Goal: Contribute content

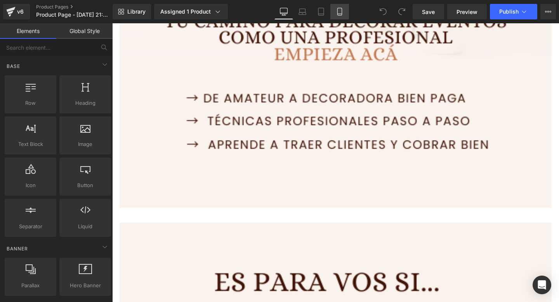
click at [342, 11] on icon at bounding box center [340, 11] width 4 height 7
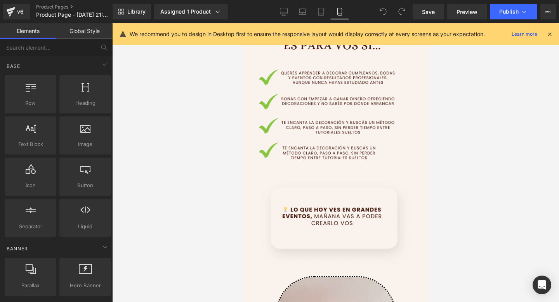
scroll to position [269, 0]
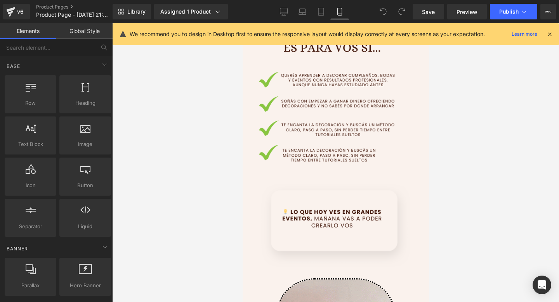
click at [315, 111] on img at bounding box center [335, 167] width 186 height 291
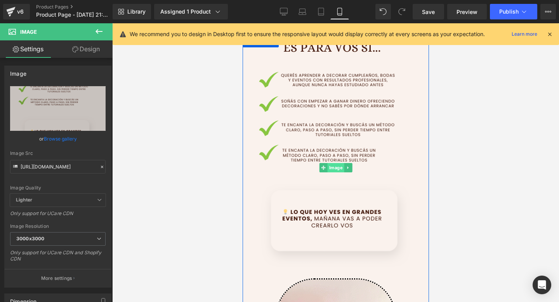
click at [329, 166] on span "Image" at bounding box center [335, 167] width 17 height 9
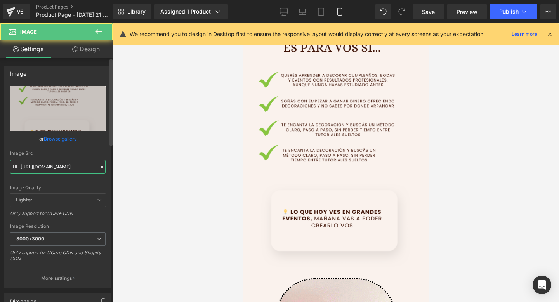
click at [61, 162] on input "[URL][DOMAIN_NAME]" at bounding box center [58, 167] width 96 height 14
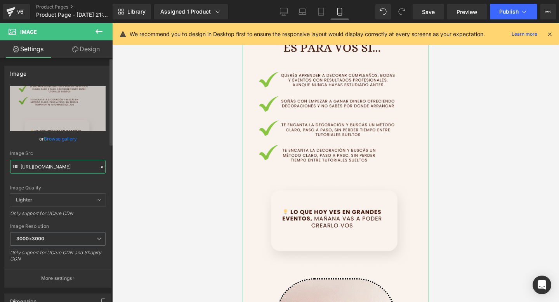
click at [61, 162] on input "[URL][DOMAIN_NAME]" at bounding box center [58, 167] width 96 height 14
paste input "bNWbrNrC/Eventos-4"
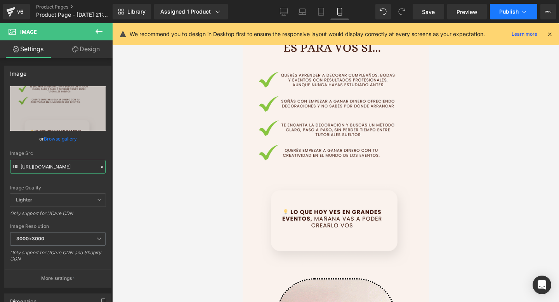
type input "[URL][DOMAIN_NAME]"
click at [523, 13] on icon at bounding box center [524, 12] width 8 height 8
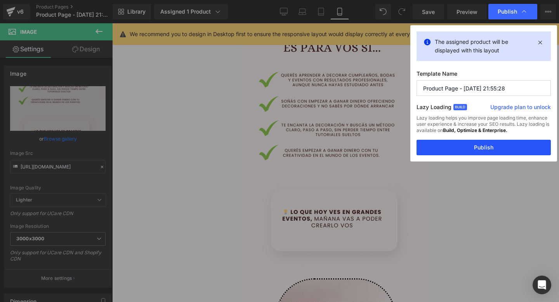
click at [461, 152] on button "Publish" at bounding box center [484, 148] width 134 height 16
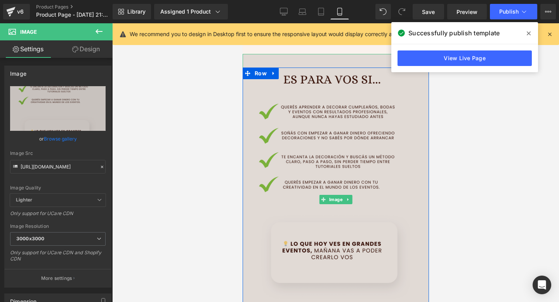
scroll to position [268, 0]
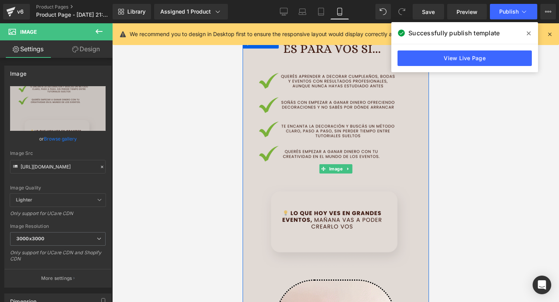
click at [349, 216] on img at bounding box center [335, 168] width 186 height 291
